Goal: Feedback & Contribution: Submit feedback/report problem

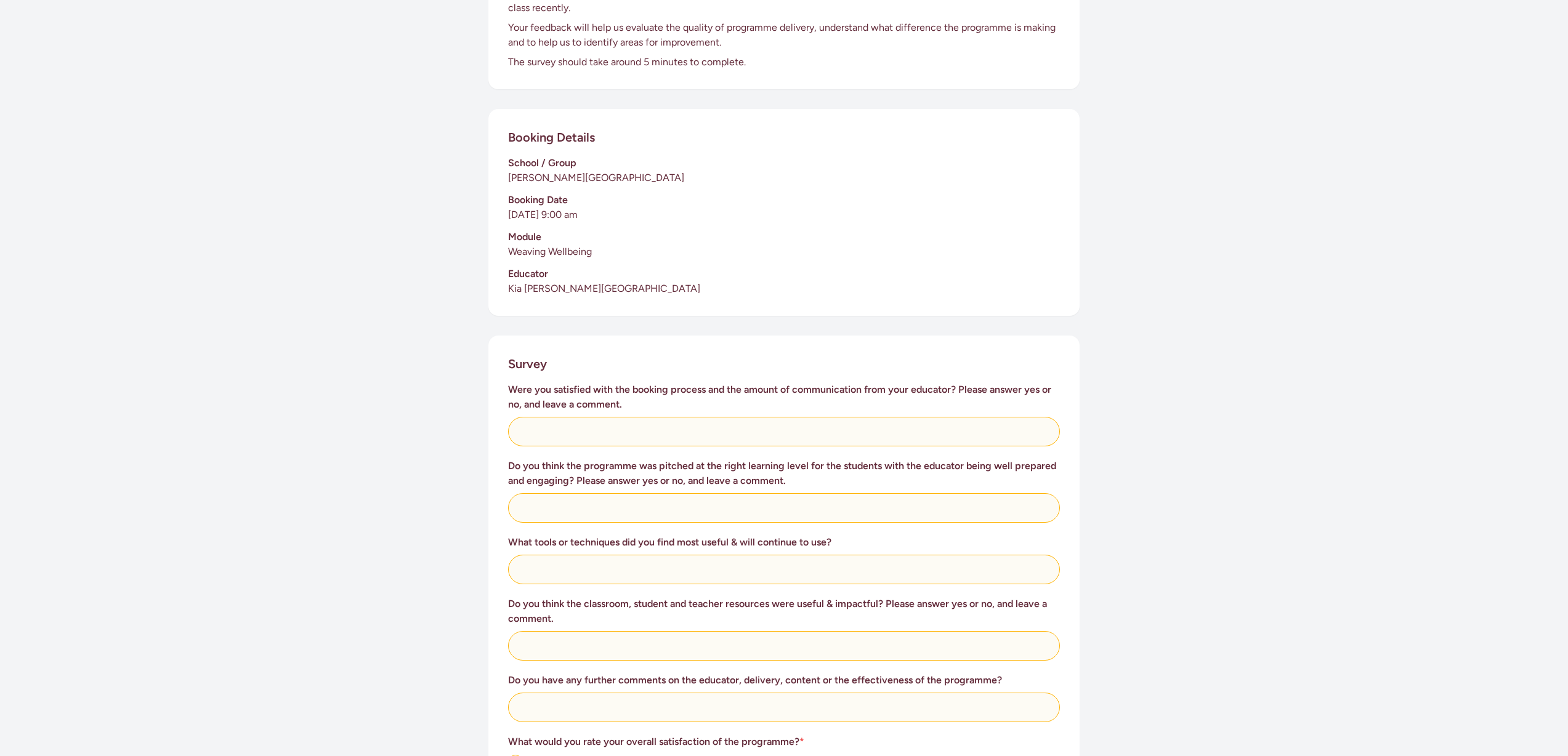
scroll to position [183, 0]
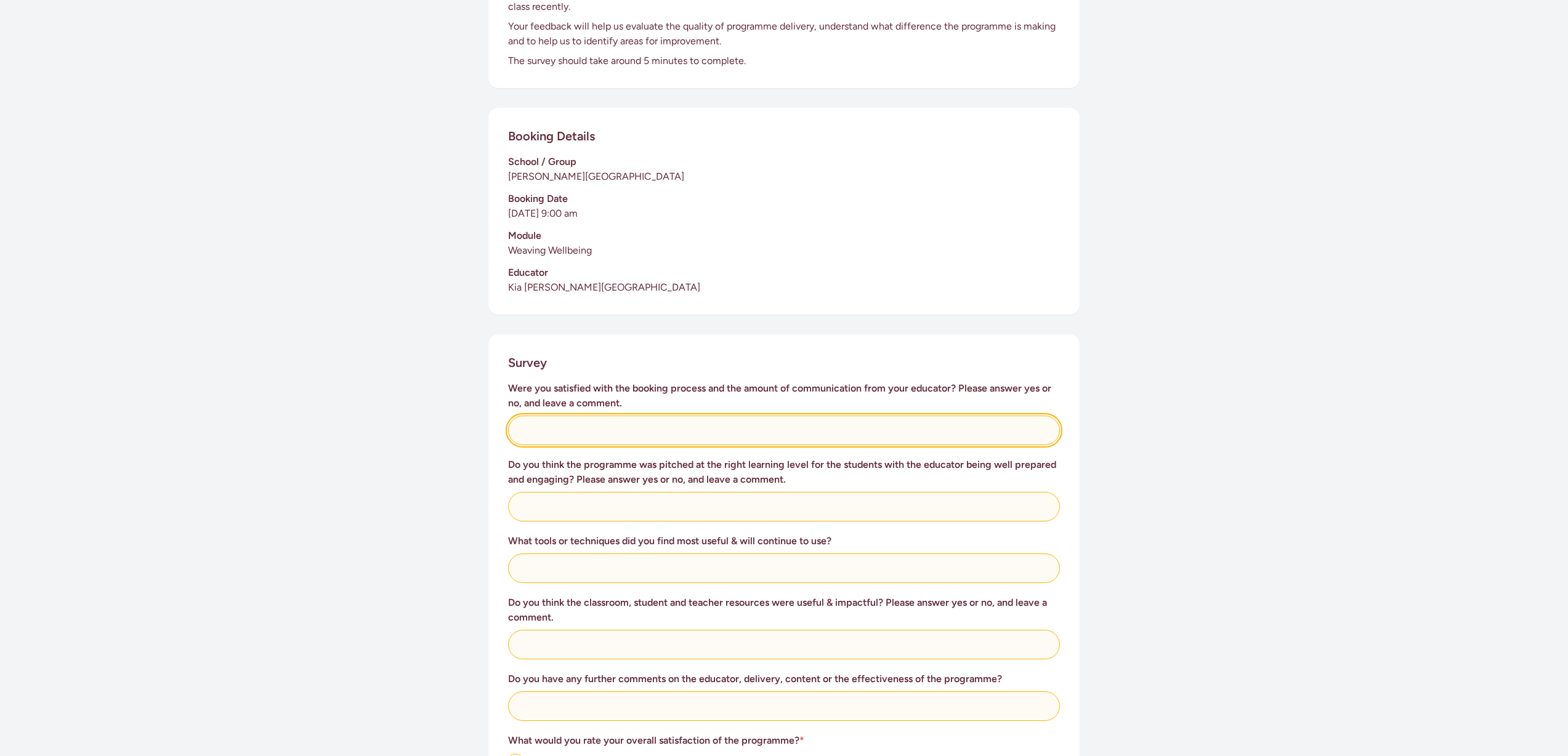
click at [601, 430] on input "text" at bounding box center [784, 430] width 552 height 30
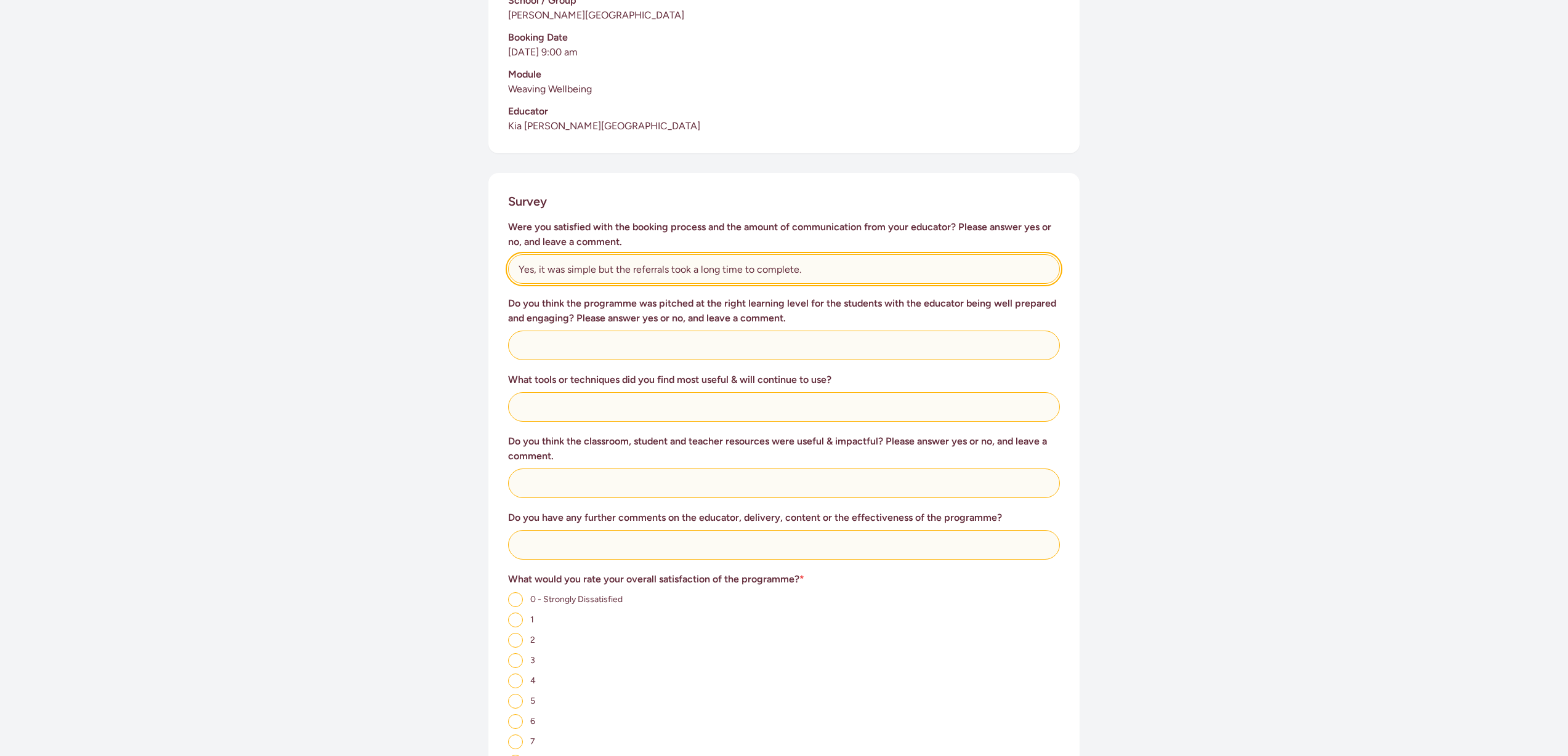
scroll to position [344, 0]
type input "Yes, it was simple but the referrals took a long time to complete."
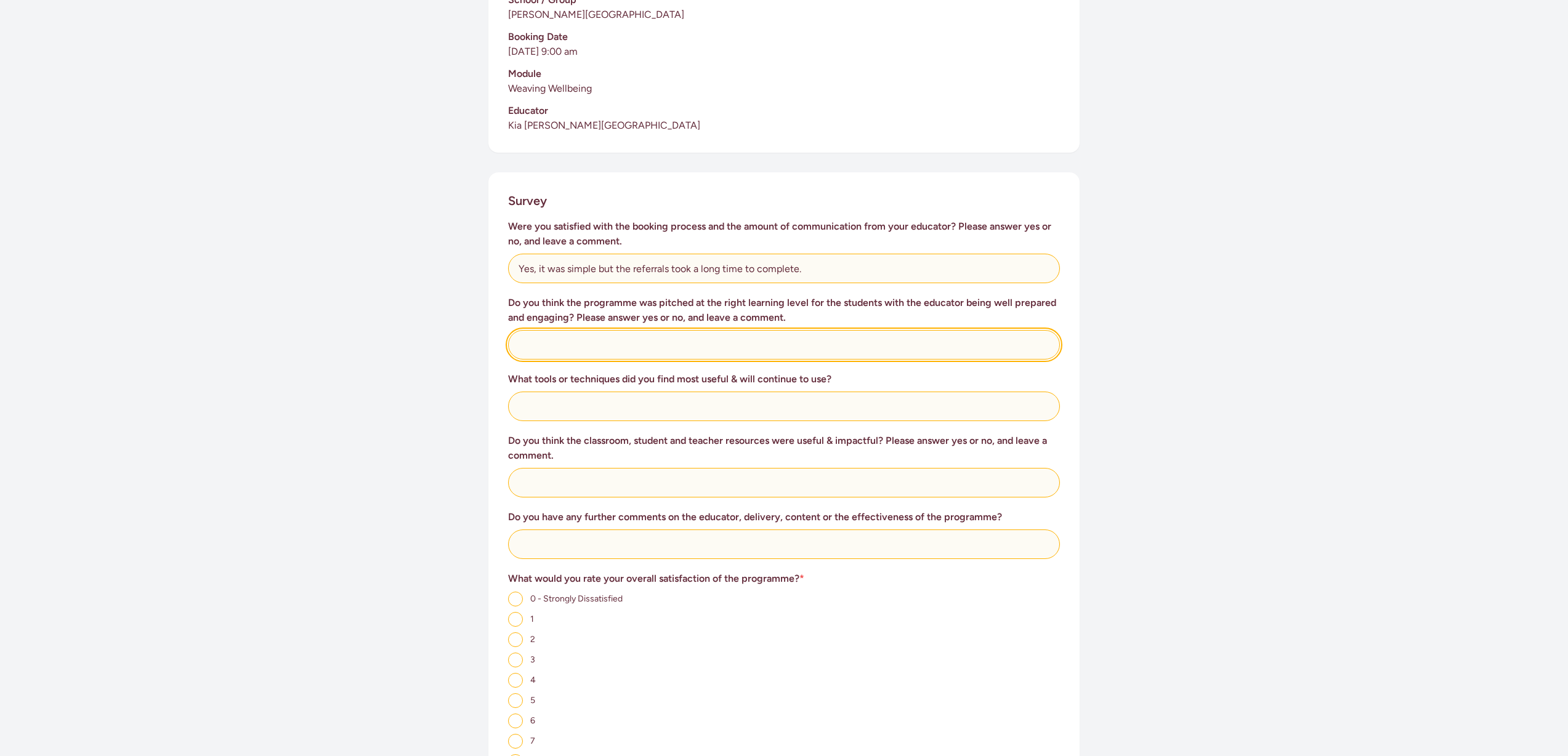
click at [554, 347] on input "text" at bounding box center [784, 344] width 552 height 30
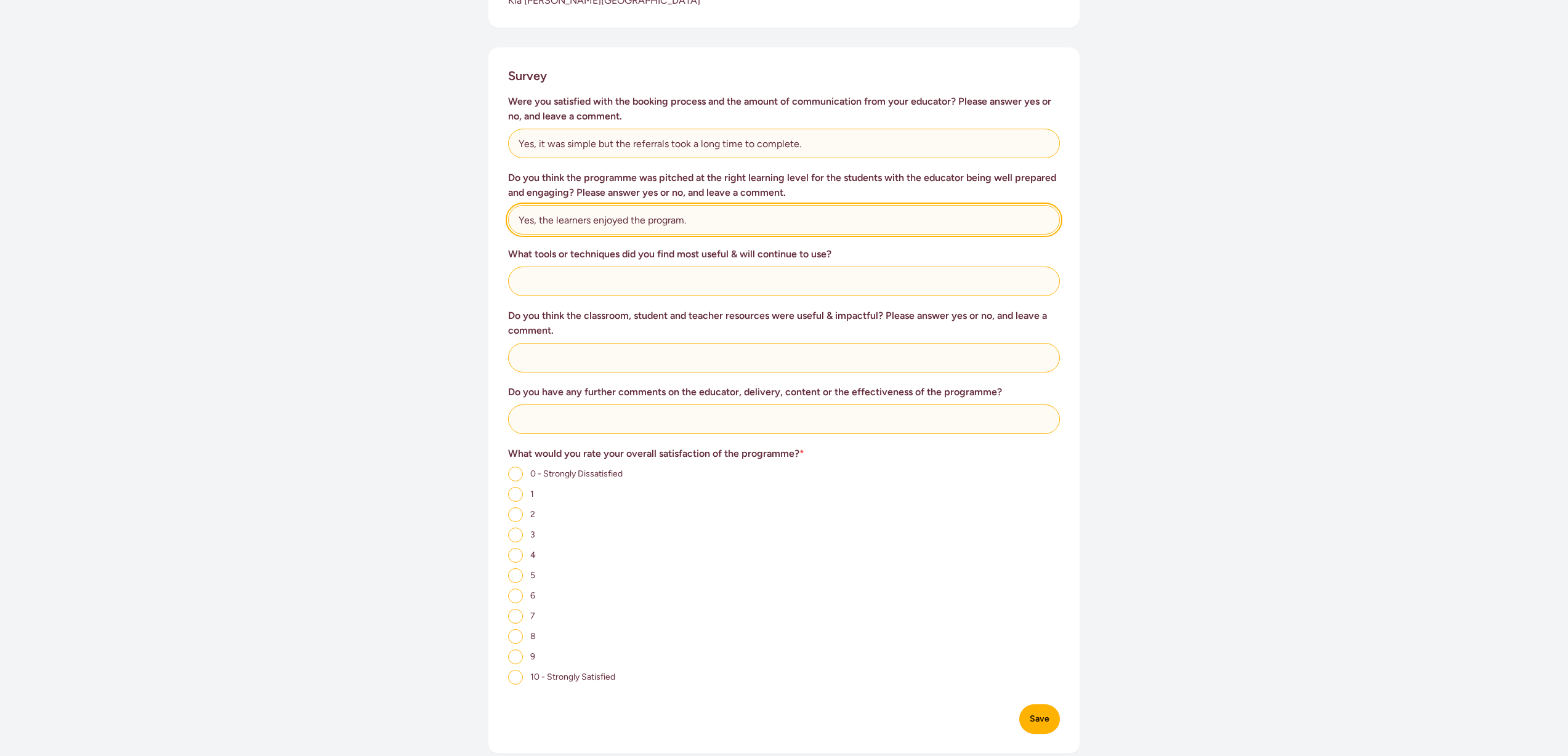
scroll to position [473, 0]
type input "Yes, the learners enjoyed the program."
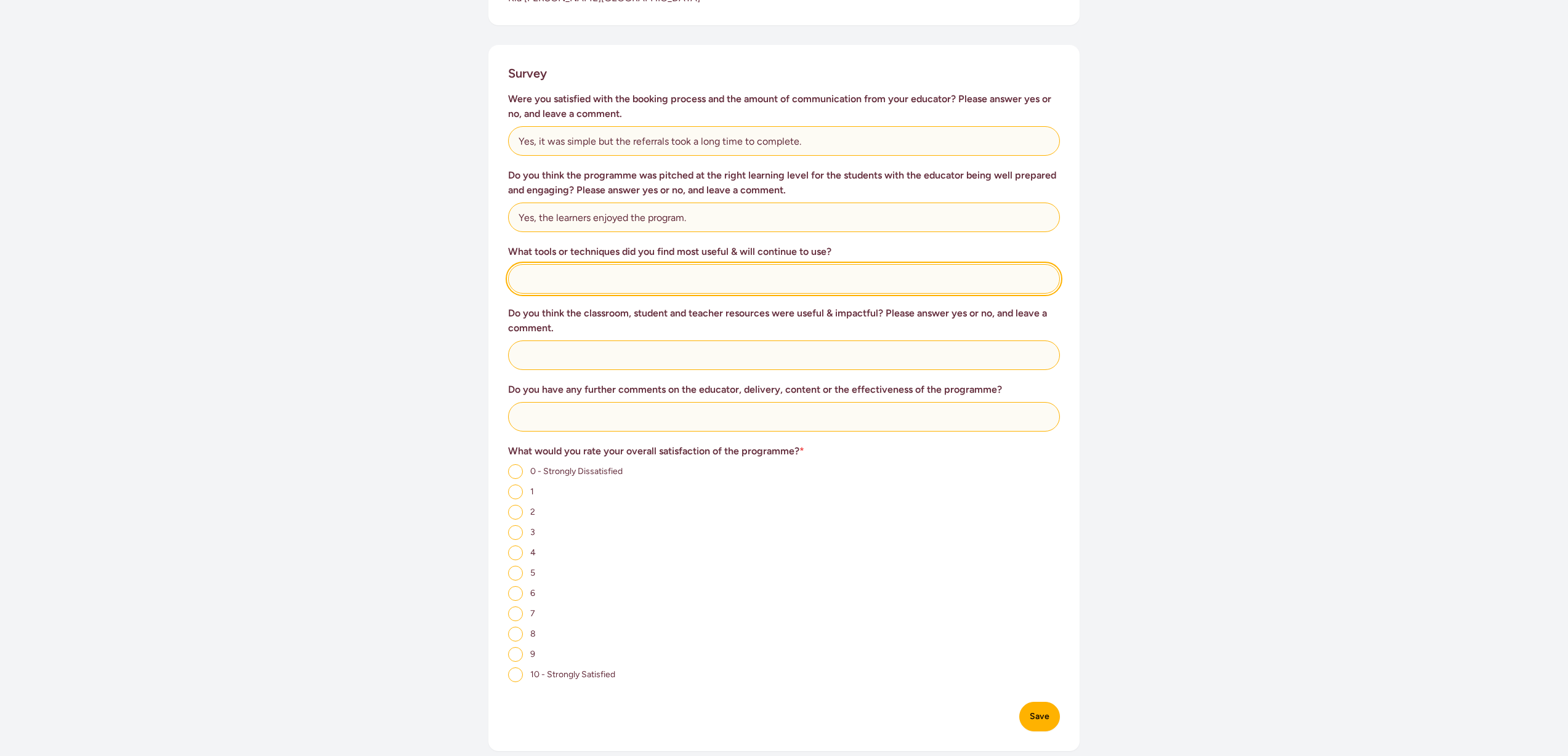
click at [555, 279] on input "text" at bounding box center [784, 279] width 552 height 30
type input "A teacher was not present in the session"
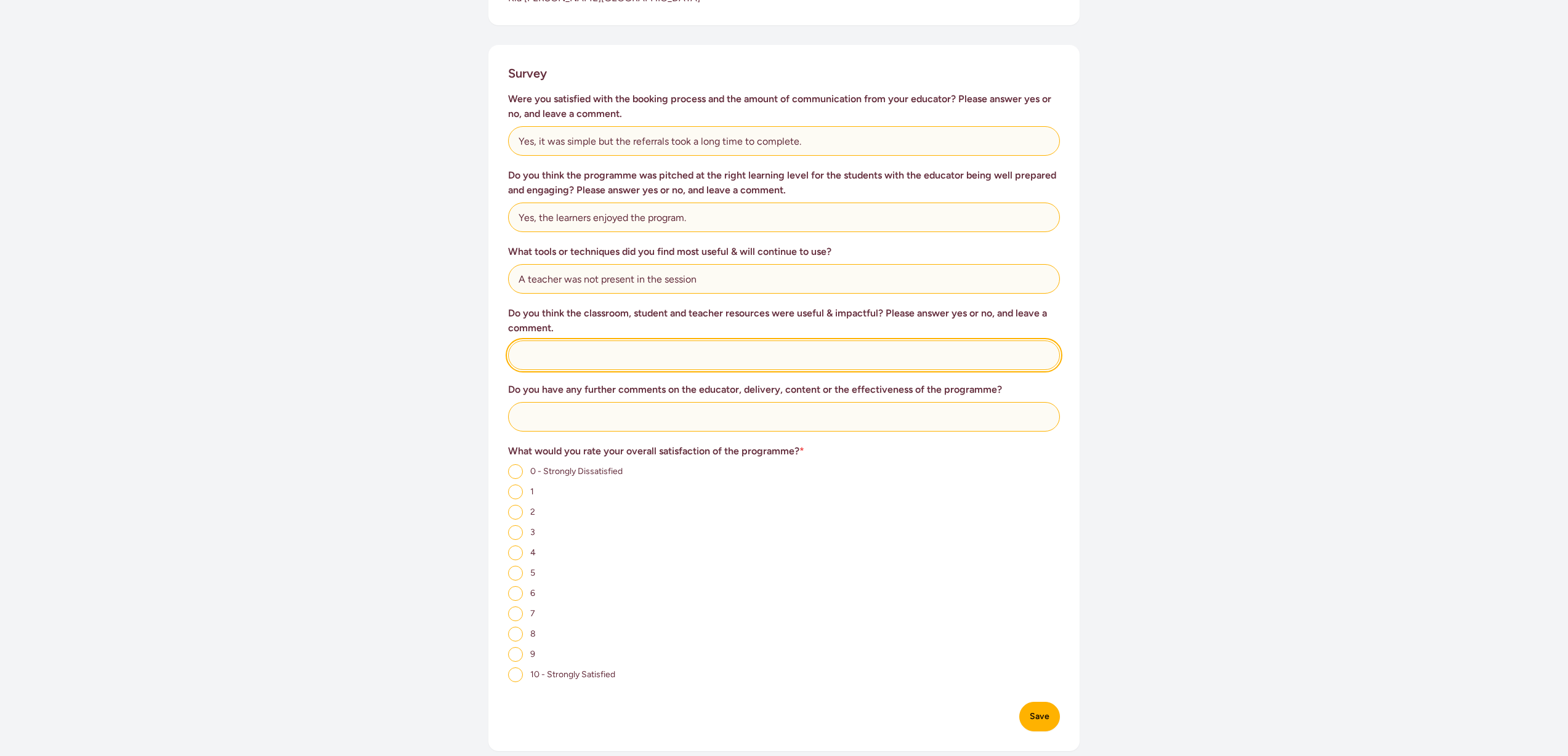
click at [603, 358] on input "text" at bounding box center [784, 355] width 552 height 30
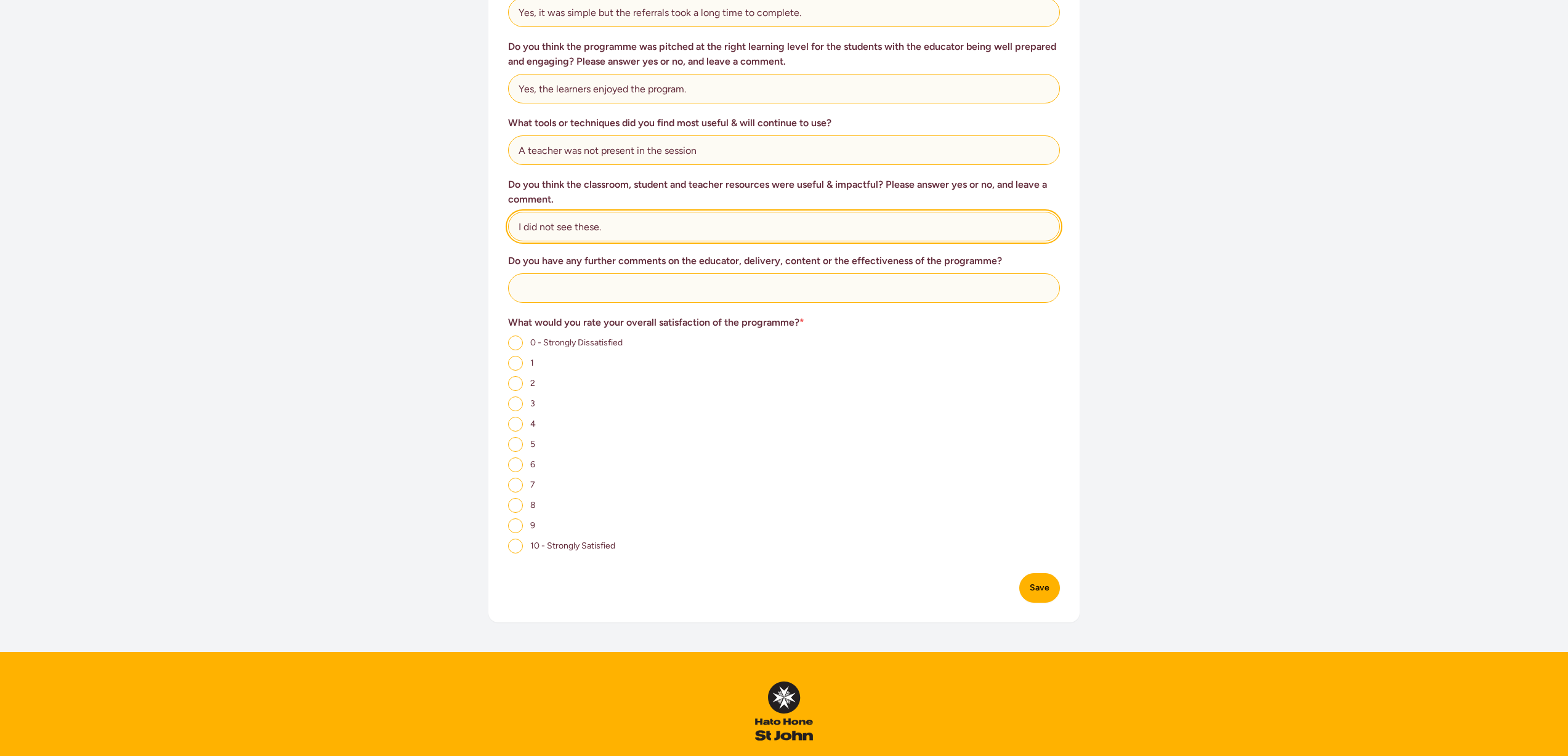
scroll to position [622, 0]
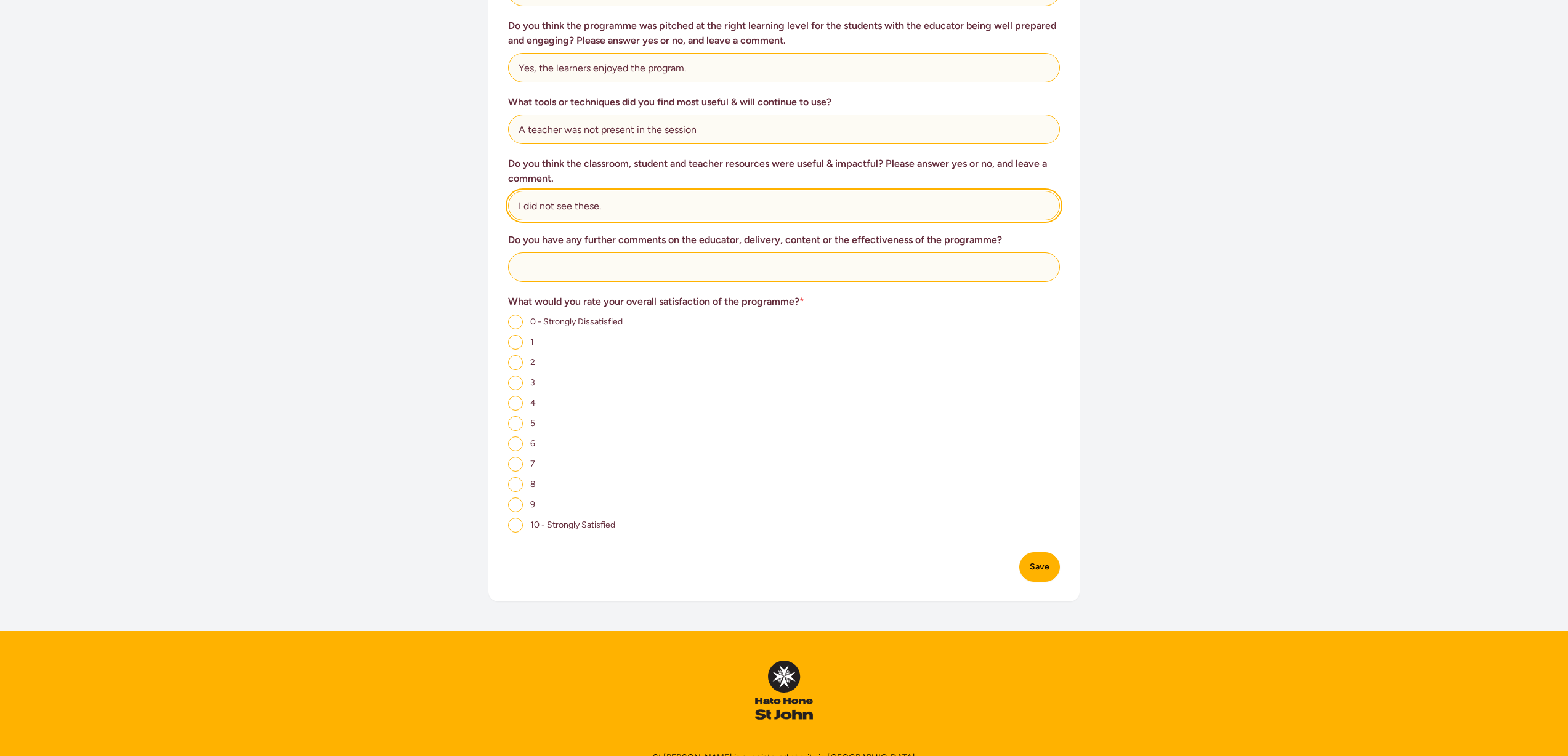
type input "I did not see these."
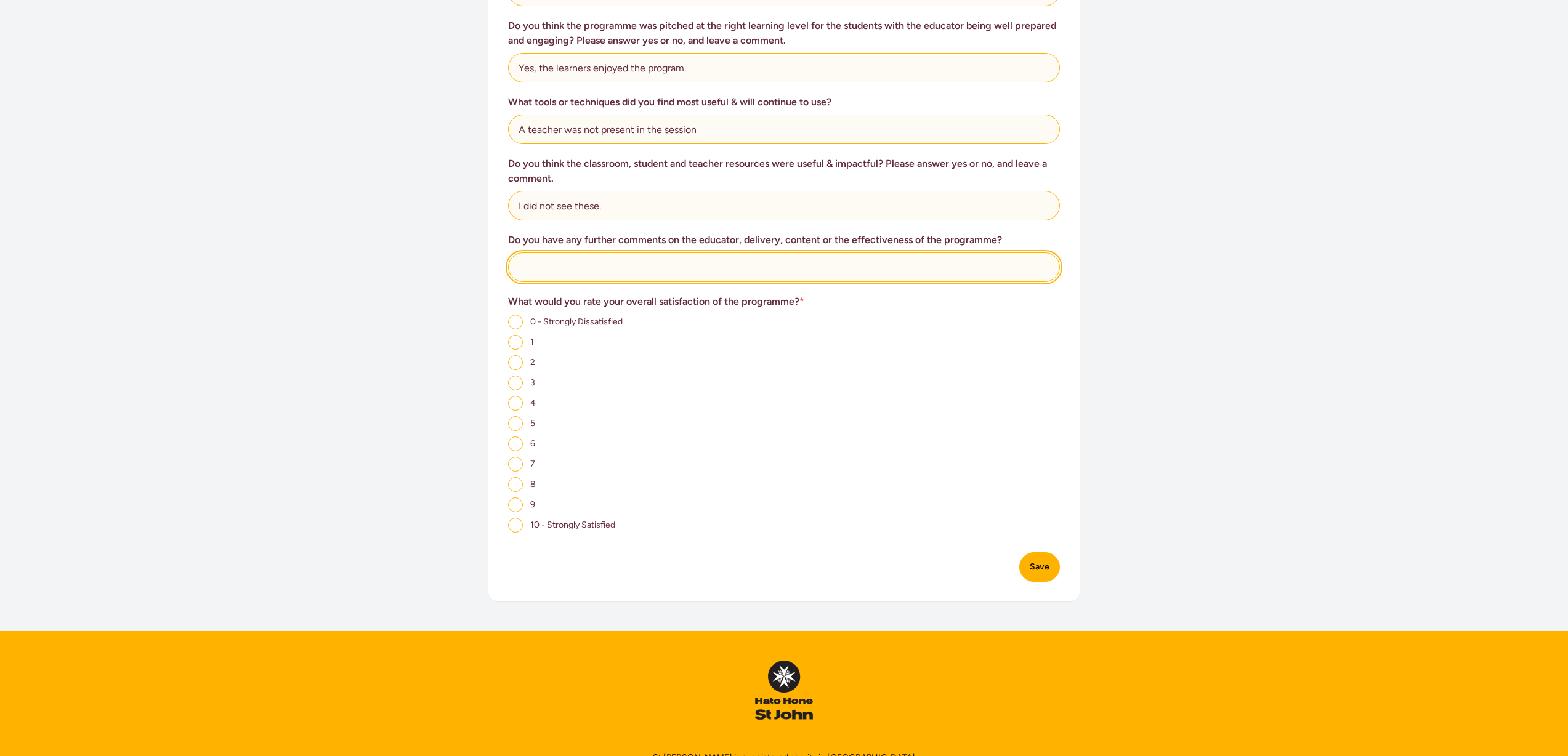
click at [604, 263] on input "text" at bounding box center [784, 267] width 552 height 30
type input "The parts I did see were perhaps delivered at quite a slow pace."
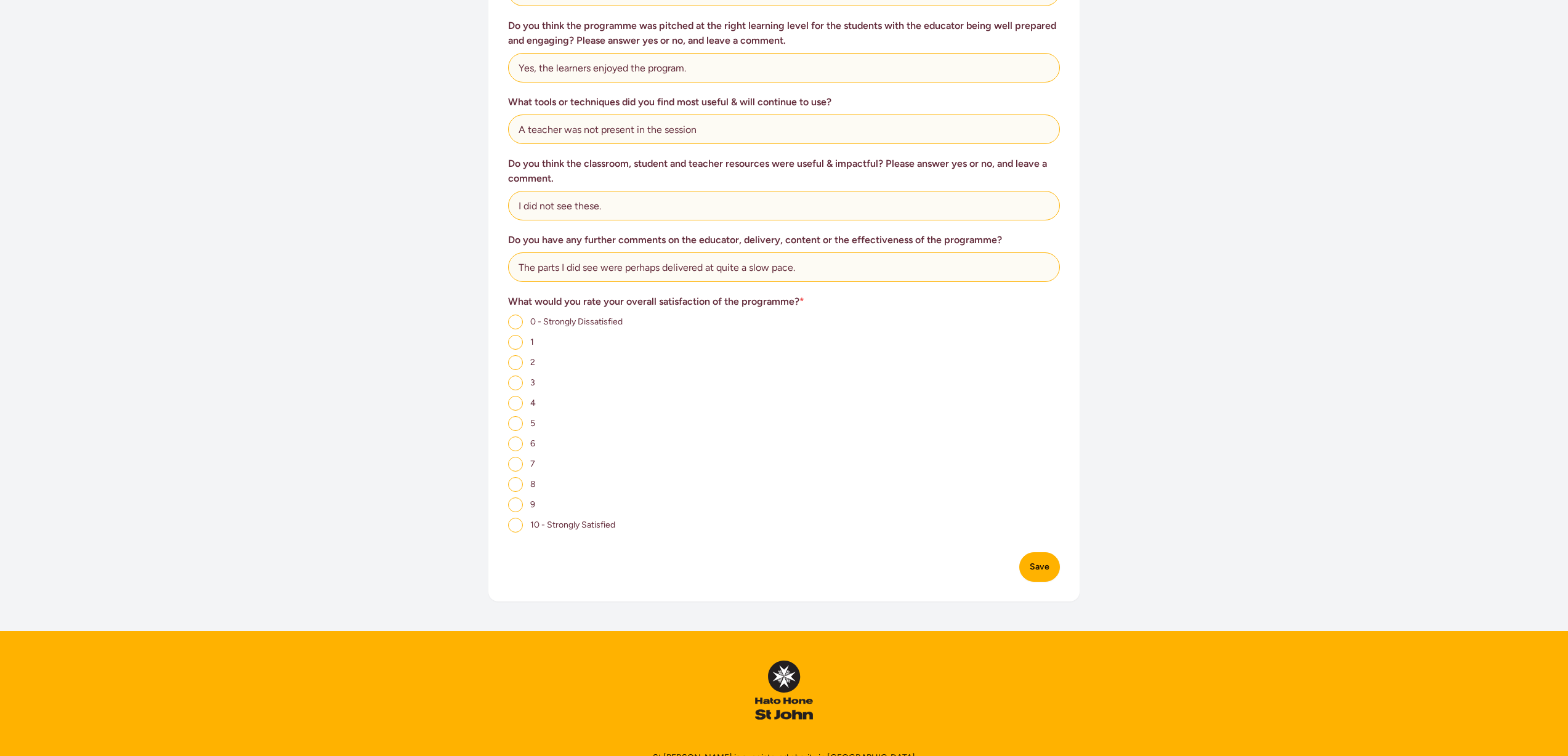
click at [517, 464] on input "7" at bounding box center [515, 464] width 15 height 15
radio input "true"
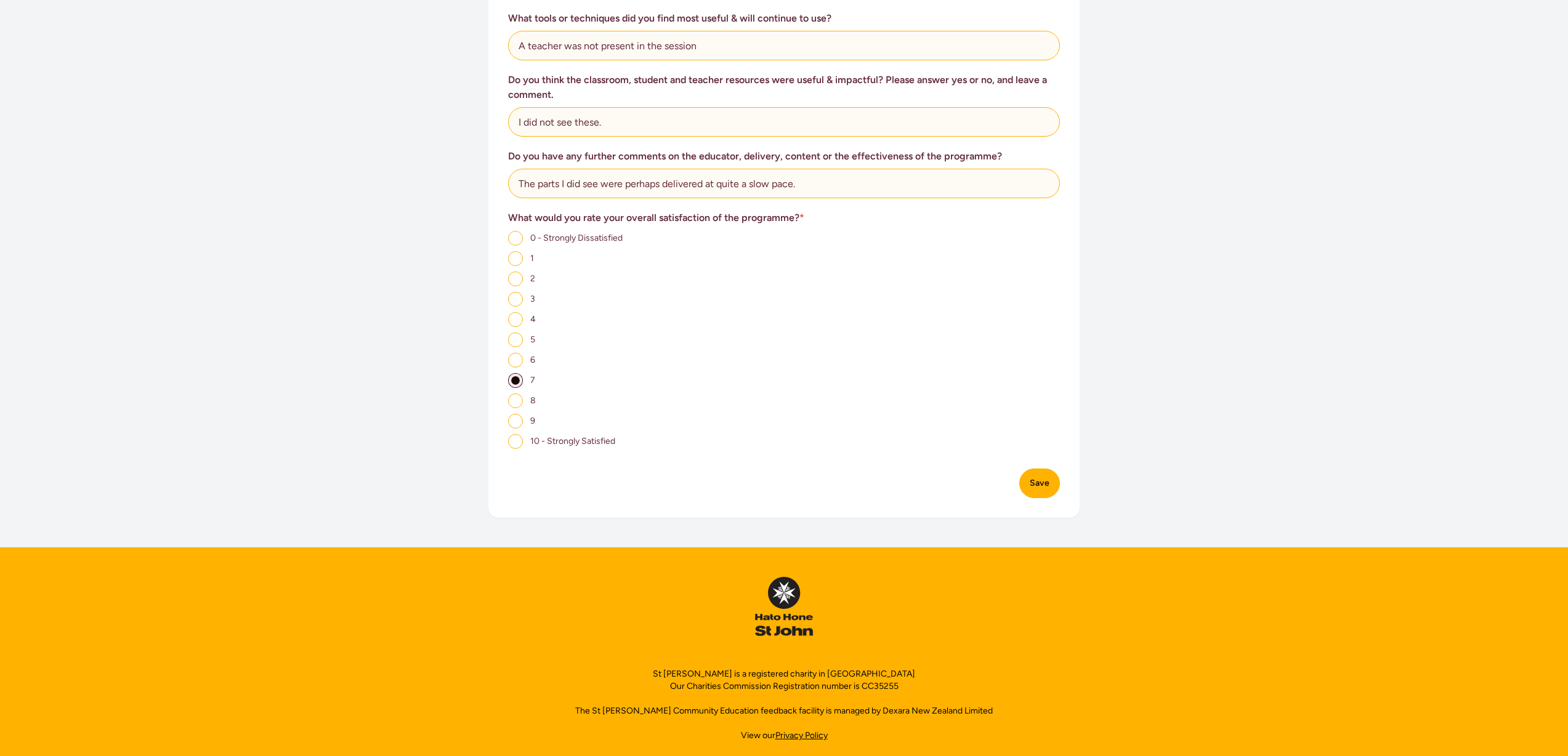
scroll to position [714, 0]
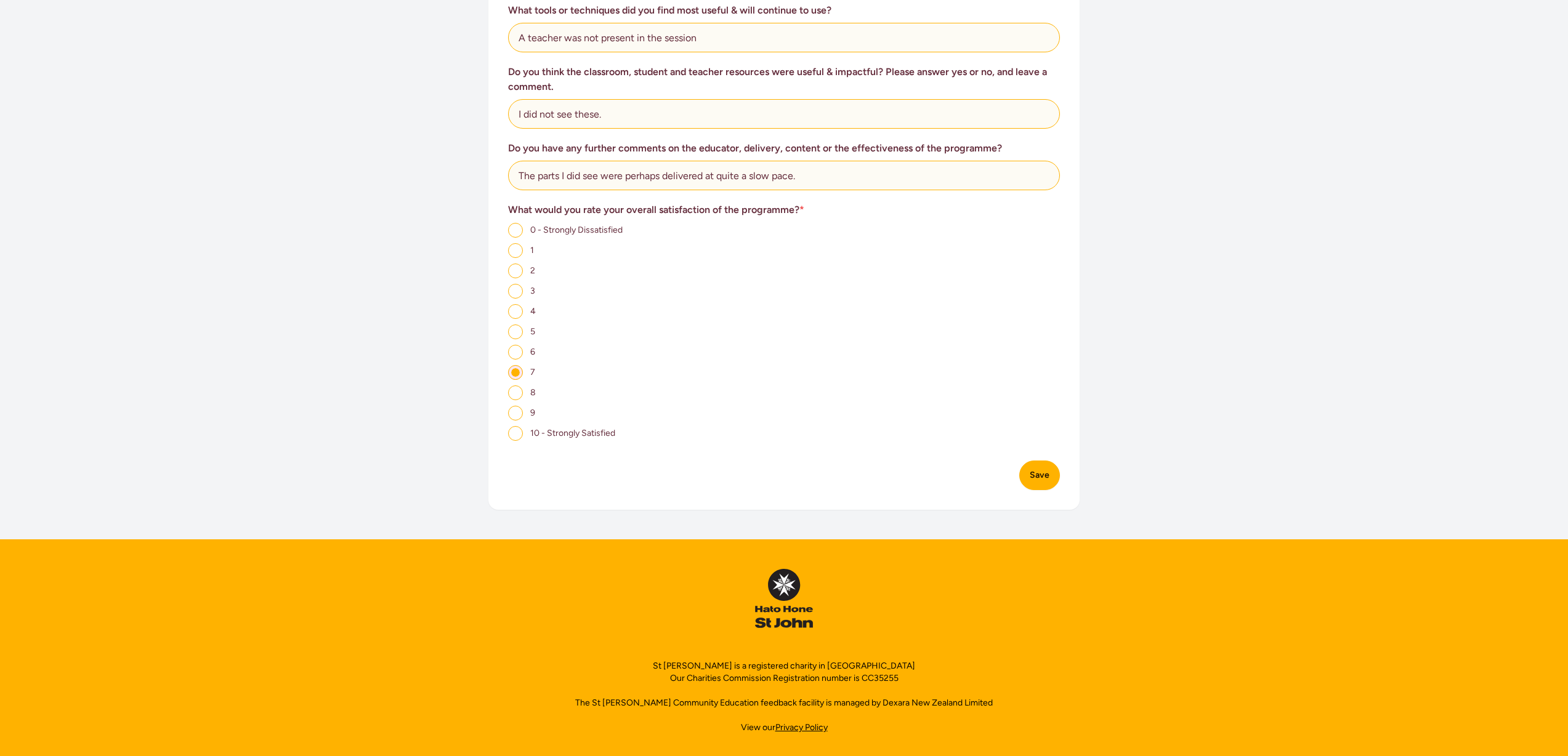
click at [1044, 473] on button "Save" at bounding box center [1039, 476] width 40 height 30
